Goal: Navigation & Orientation: Find specific page/section

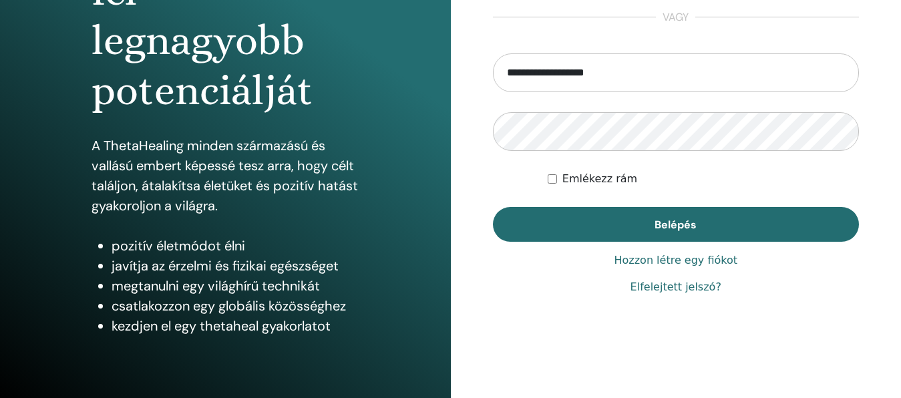
scroll to position [243, 0]
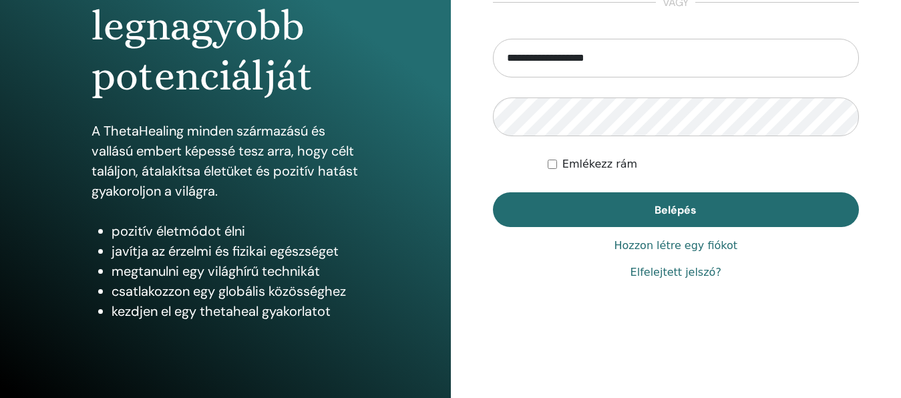
type input "**********"
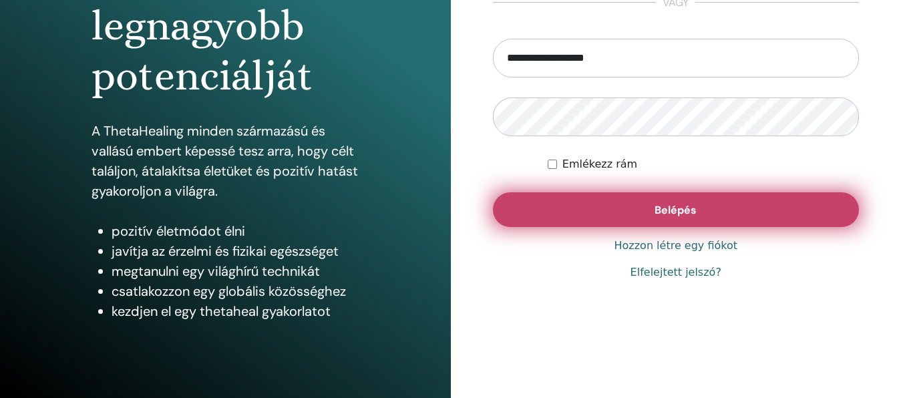
click at [589, 214] on button "Belépés" at bounding box center [676, 209] width 367 height 35
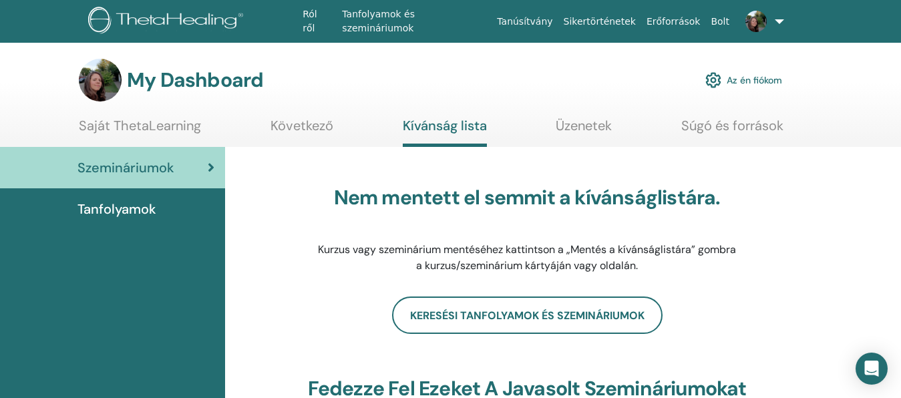
click at [313, 124] on link "Következő" at bounding box center [301, 130] width 63 height 26
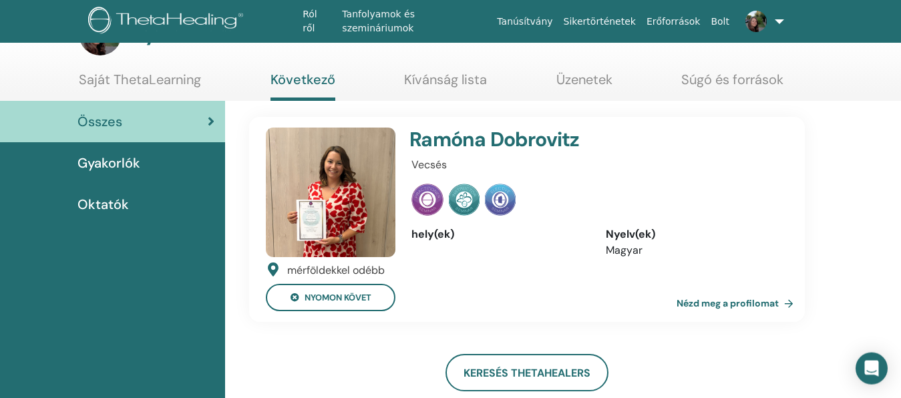
scroll to position [33, 0]
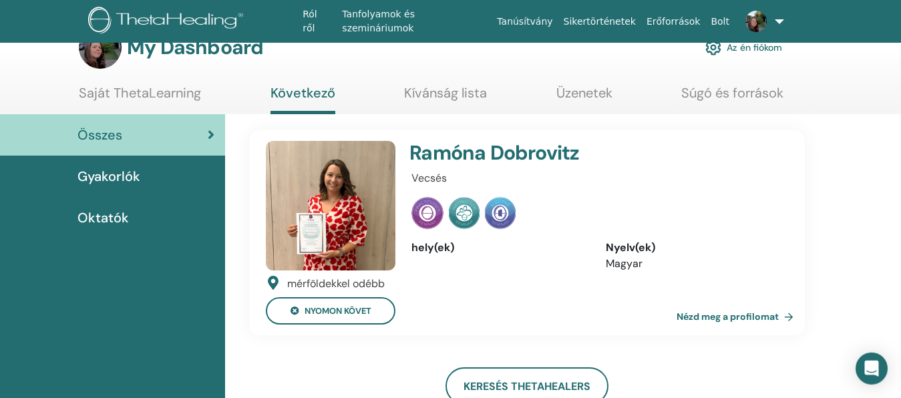
click at [317, 200] on img at bounding box center [331, 206] width 130 height 130
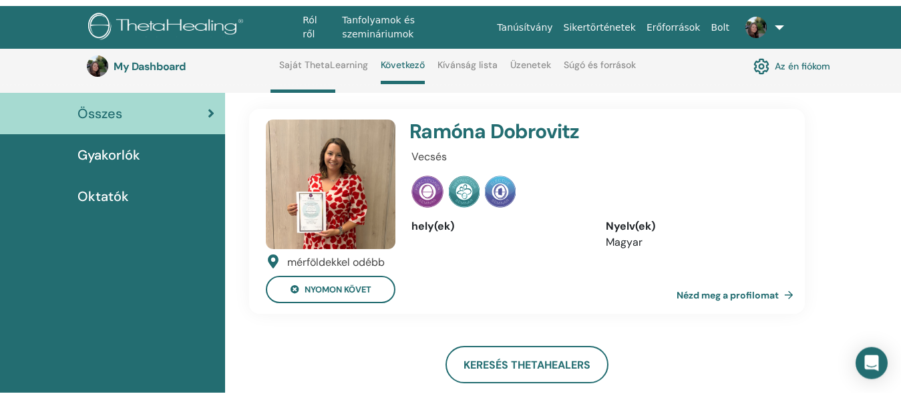
scroll to position [33, 0]
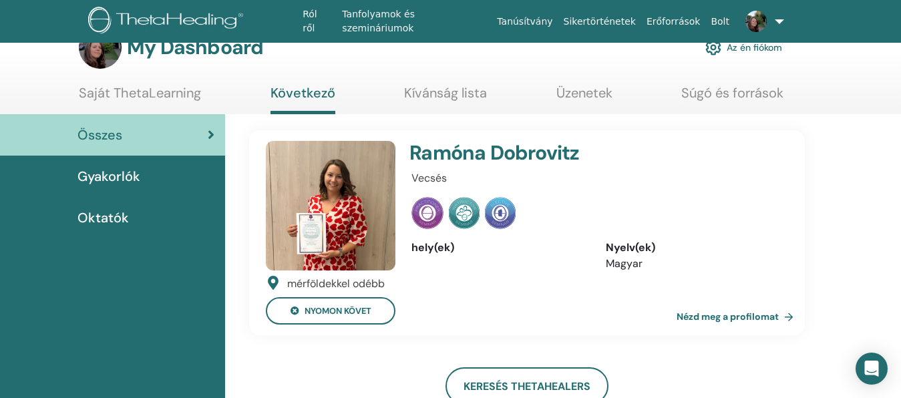
click at [736, 314] on link "Nézd meg a profilomat" at bounding box center [737, 316] width 122 height 27
